Goal: Transaction & Acquisition: Purchase product/service

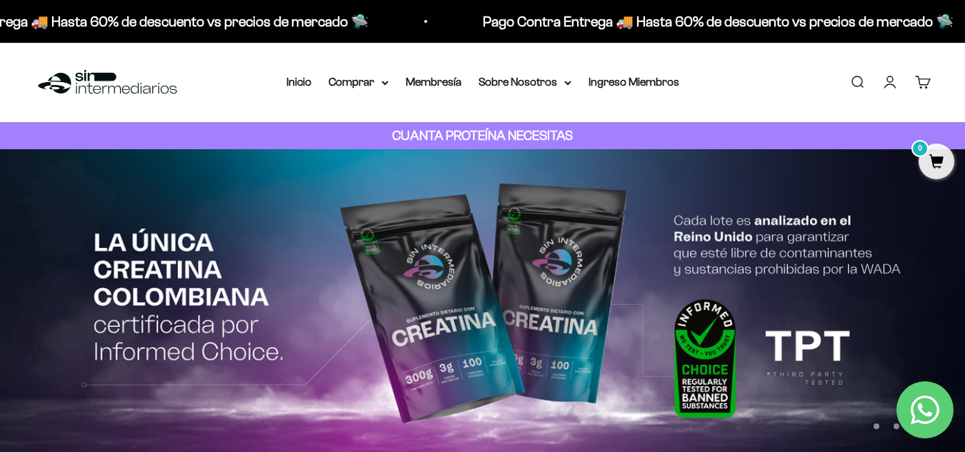
click at [630, 91] on li "Ingreso Miembros" at bounding box center [633, 82] width 91 height 19
click at [638, 84] on link "Ingreso Miembros" at bounding box center [633, 82] width 91 height 12
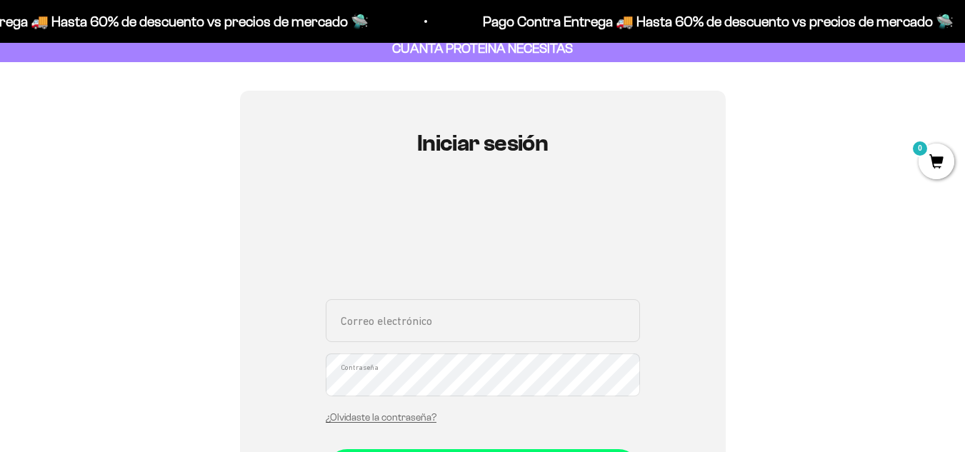
scroll to position [88, 0]
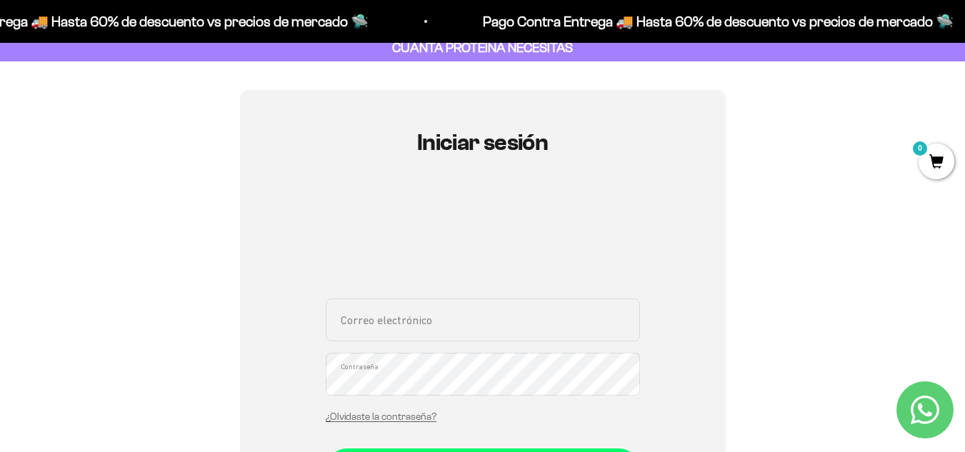
click at [402, 323] on input "Correo electrónico" at bounding box center [483, 319] width 314 height 43
type input "alejo.leon@gmail.com"
click at [379, 397] on div "alejo.leon@gmail.com Correo electrónico Contraseña ¿Olvidaste la contraseña?" at bounding box center [483, 364] width 314 height 133
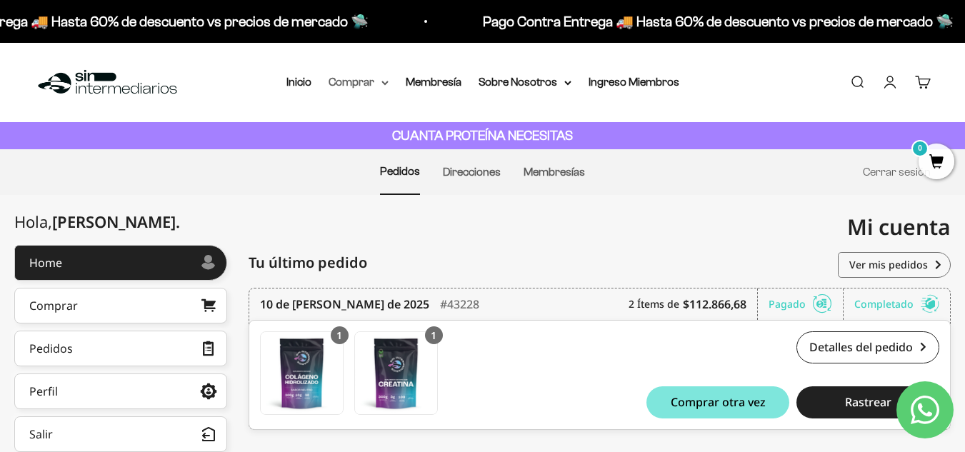
click at [346, 77] on summary "Comprar" at bounding box center [358, 82] width 60 height 19
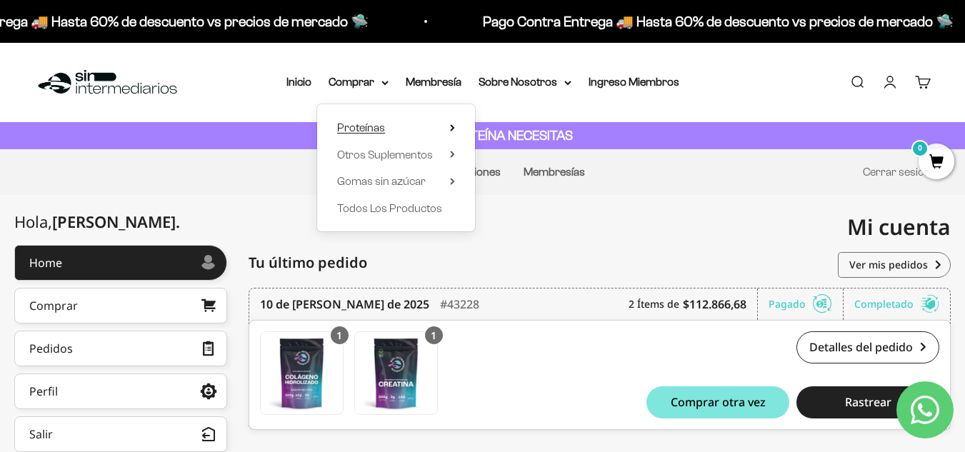
click at [386, 130] on summary "Proteínas" at bounding box center [396, 128] width 118 height 19
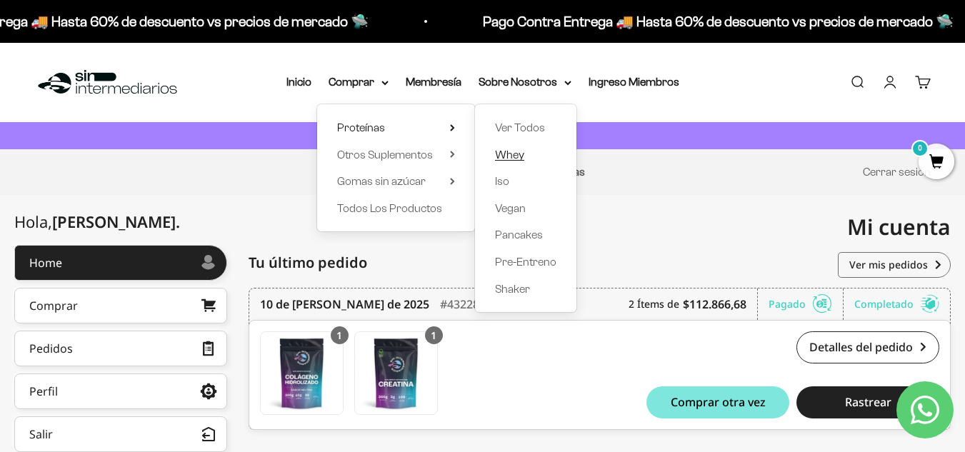
click at [518, 154] on span "Whey" at bounding box center [509, 155] width 29 height 12
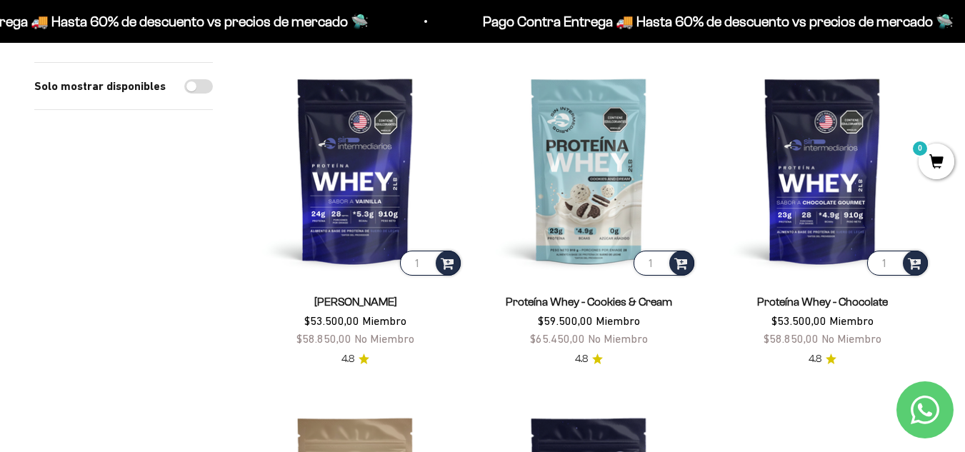
scroll to position [156, 0]
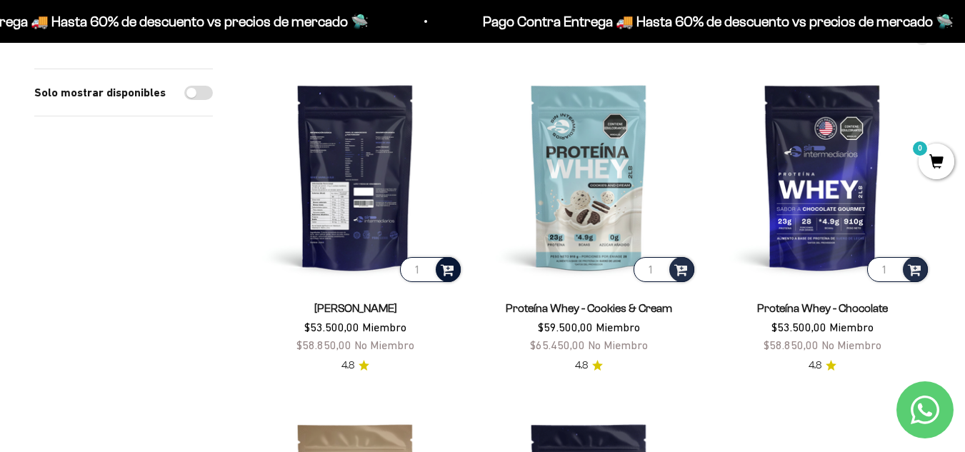
click at [448, 268] on span at bounding box center [448, 269] width 14 height 16
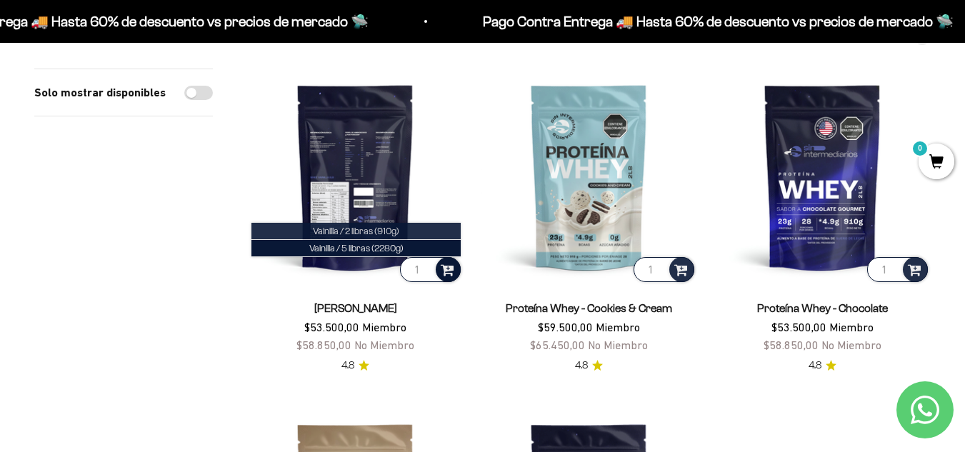
click at [362, 228] on span "Vainilla / 2 libras (910g)" at bounding box center [356, 231] width 86 height 11
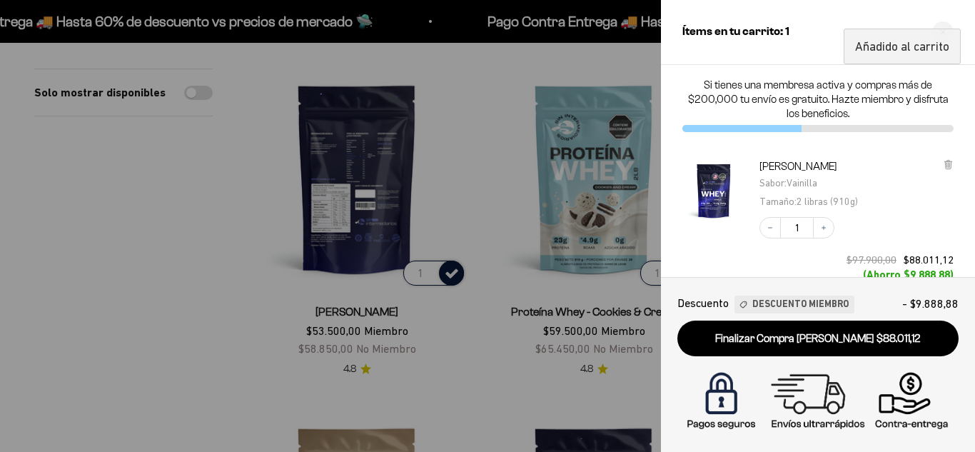
click at [508, 376] on div at bounding box center [487, 226] width 975 height 452
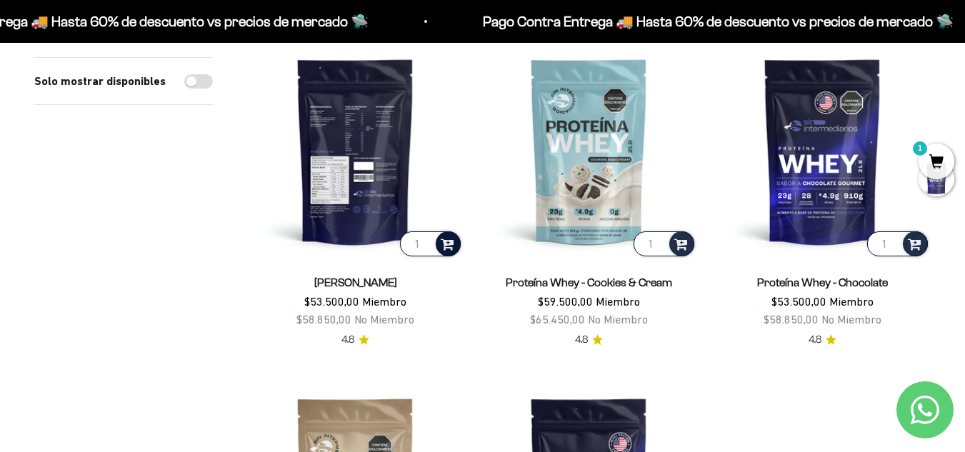
scroll to position [183, 0]
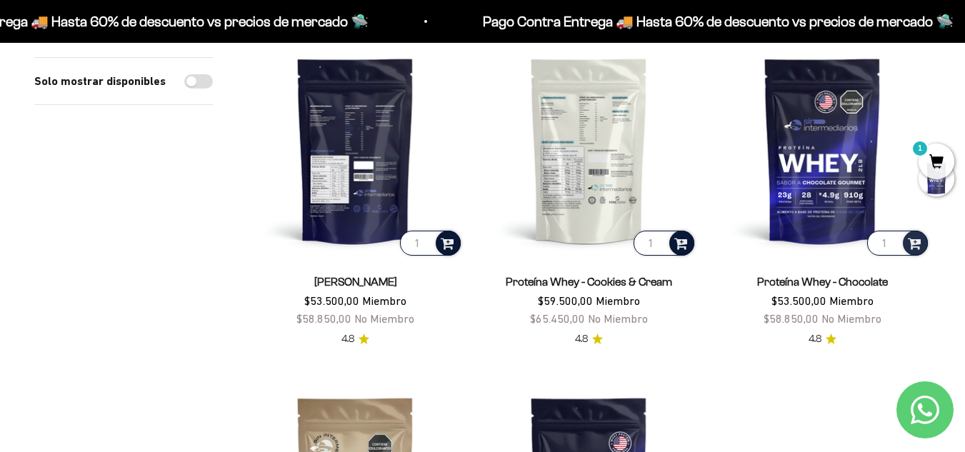
click at [680, 244] on span at bounding box center [681, 242] width 14 height 16
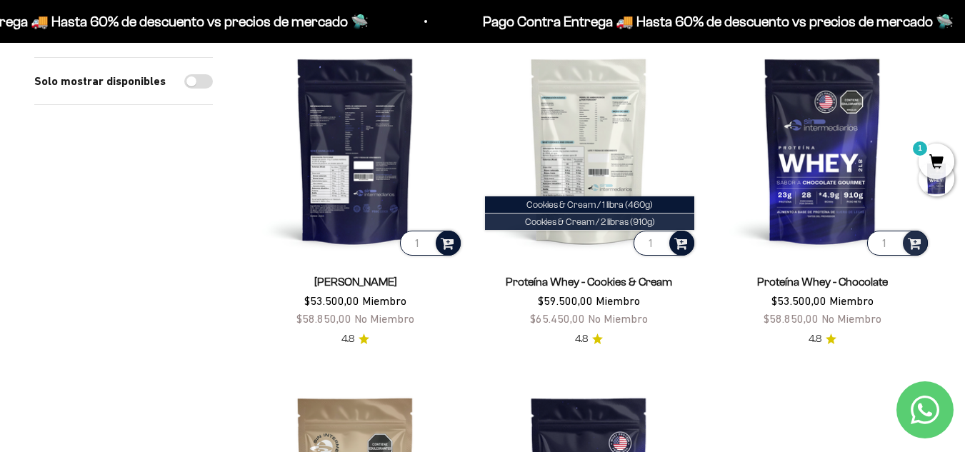
click at [622, 223] on span "Cookies & Cream / 2 libras (910g)" at bounding box center [590, 221] width 130 height 11
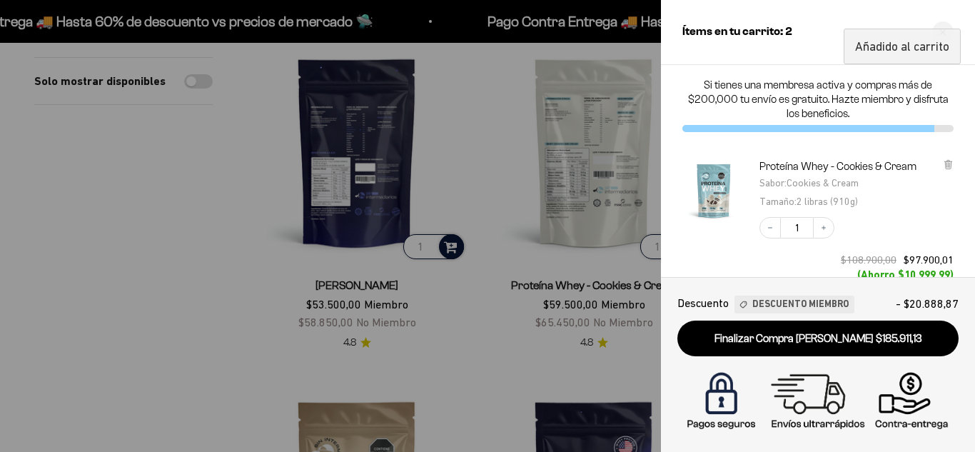
click at [481, 373] on div at bounding box center [487, 226] width 975 height 452
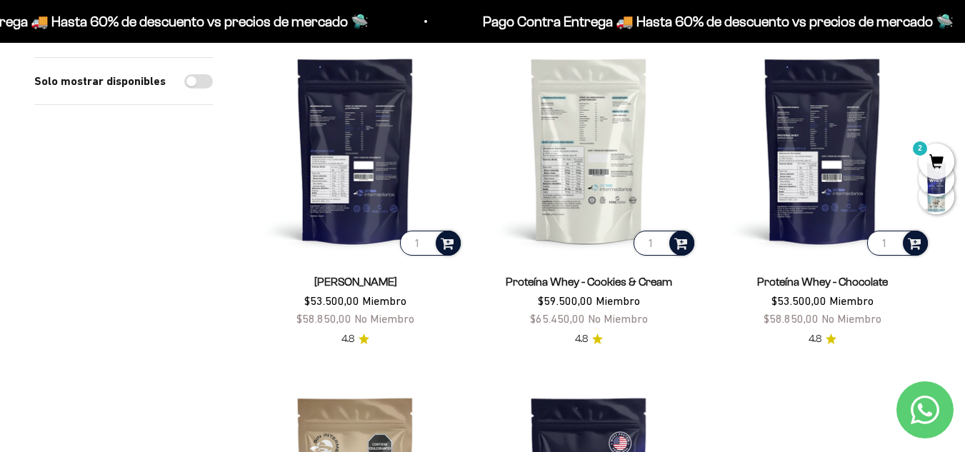
click at [917, 241] on span at bounding box center [915, 242] width 14 height 16
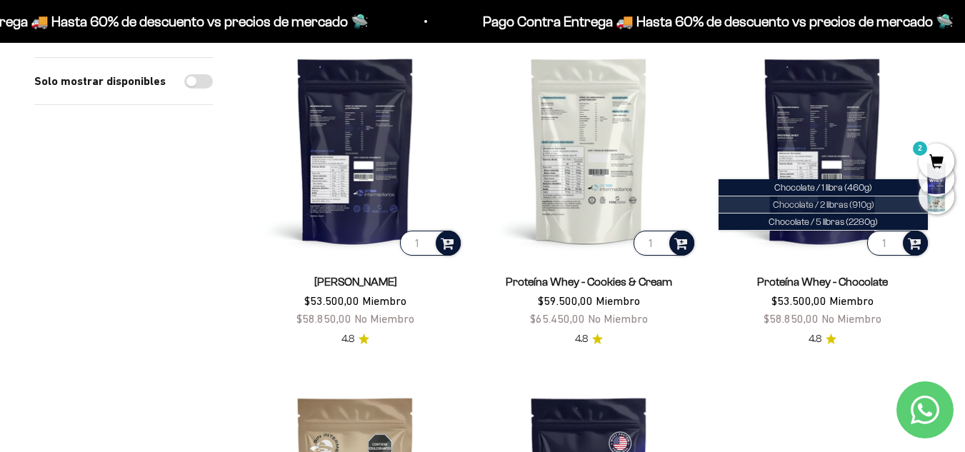
click at [839, 203] on span "Chocolate / 2 libras (910g)" at bounding box center [823, 204] width 101 height 11
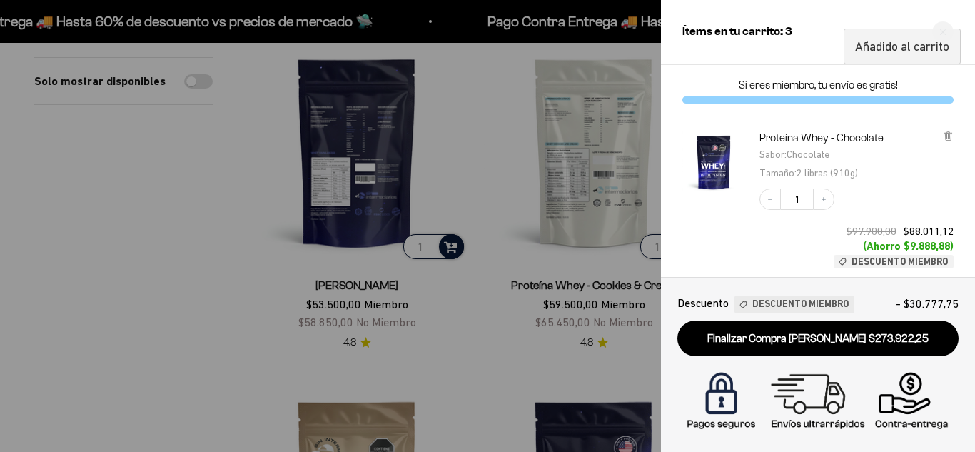
click at [227, 345] on div at bounding box center [487, 226] width 975 height 452
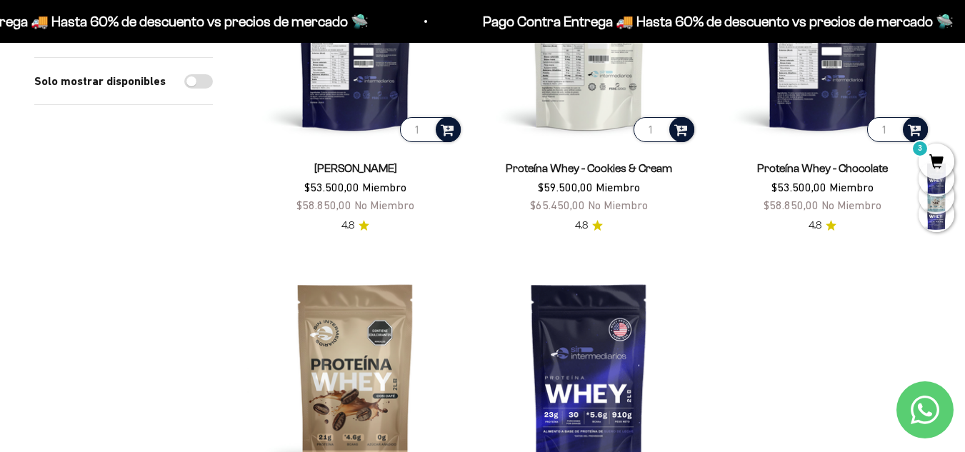
scroll to position [0, 0]
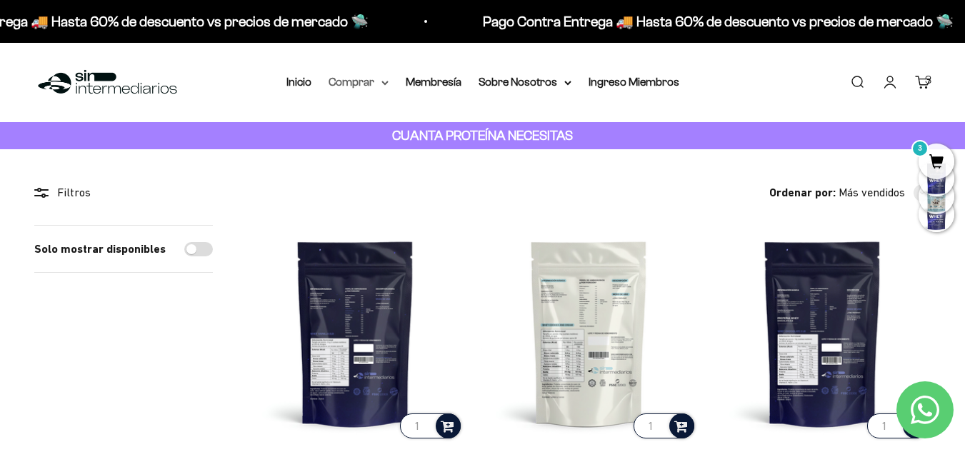
click at [371, 84] on summary "Comprar" at bounding box center [358, 82] width 60 height 19
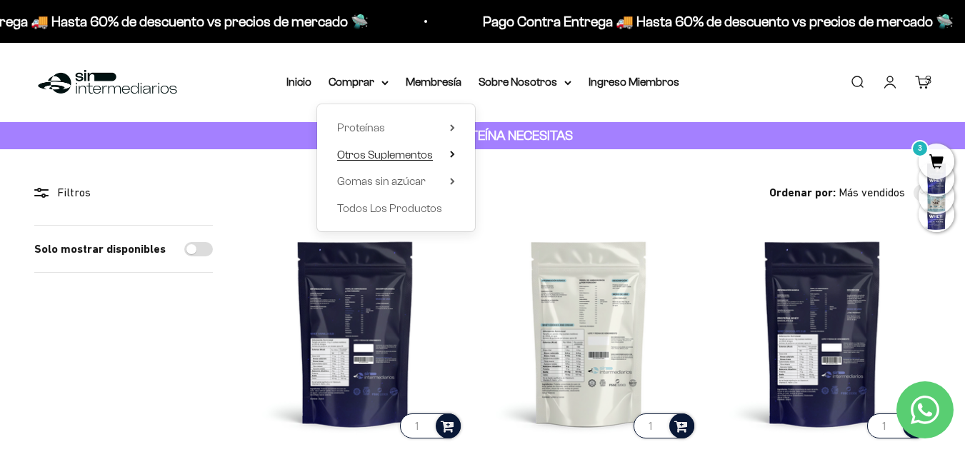
click at [401, 154] on span "Otros Suplementos" at bounding box center [385, 155] width 96 height 12
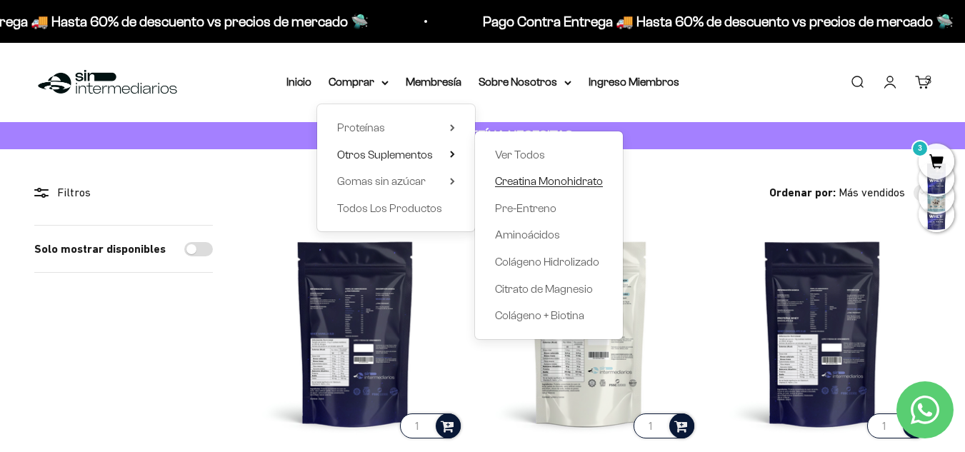
click at [530, 181] on span "Creatina Monohidrato" at bounding box center [549, 181] width 108 height 12
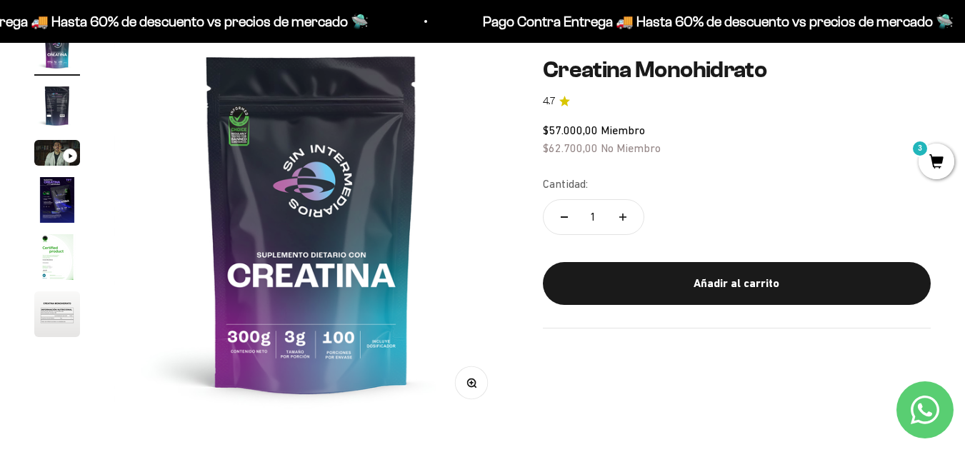
click at [623, 216] on icon "Aumentar cantidad" at bounding box center [622, 216] width 7 height 7
type input "2"
